Goal: Check status: Check status

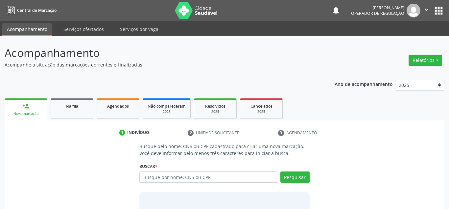
click at [158, 176] on input "text" at bounding box center [208, 176] width 139 height 11
type input "7"
type input "708609091764087"
click at [297, 173] on button "Pesquisar" at bounding box center [294, 176] width 29 height 11
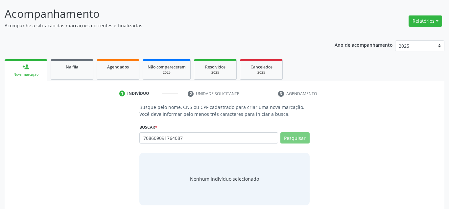
scroll to position [45, 0]
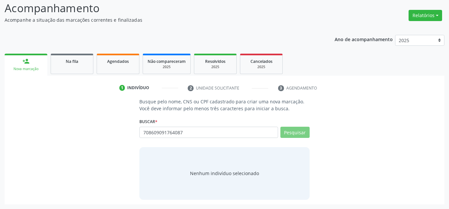
click at [236, 170] on div "Nenhum indivíduo selecionado" at bounding box center [224, 172] width 69 height 7
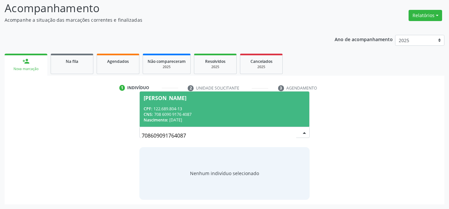
click at [208, 114] on div "CNS: 708 6090 9176 4087" at bounding box center [225, 114] width 162 height 6
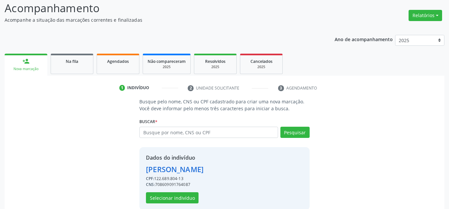
scroll to position [55, 0]
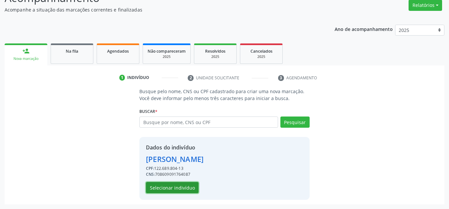
click at [164, 186] on button "Selecionar indivíduo" at bounding box center [172, 187] width 53 height 11
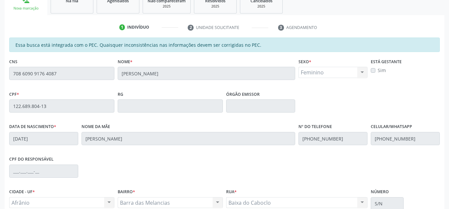
scroll to position [122, 0]
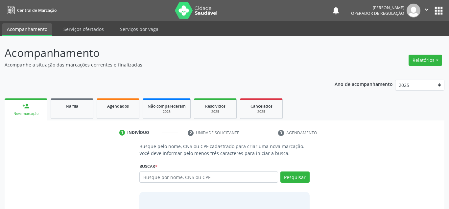
scroll to position [45, 0]
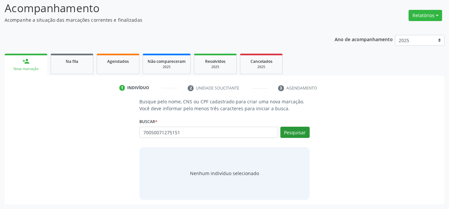
type input "70050071275151"
click at [292, 132] on button "Pesquisar" at bounding box center [294, 131] width 29 height 11
click at [232, 172] on div "Nenhum indivíduo selecionado" at bounding box center [224, 172] width 69 height 7
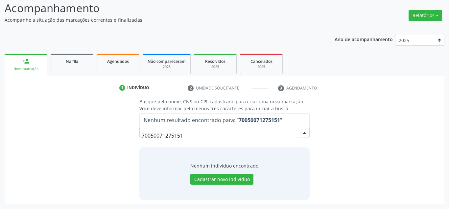
click at [194, 140] on input "70050071275151" at bounding box center [219, 135] width 154 height 13
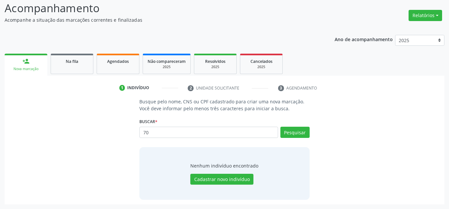
type input "7"
